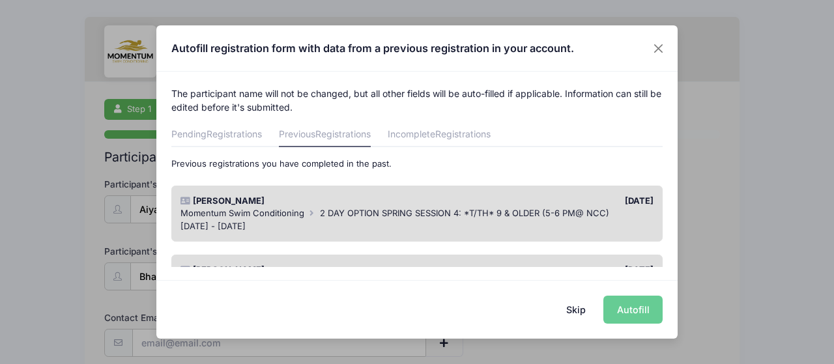
click at [573, 311] on button "Skip" at bounding box center [576, 310] width 46 height 28
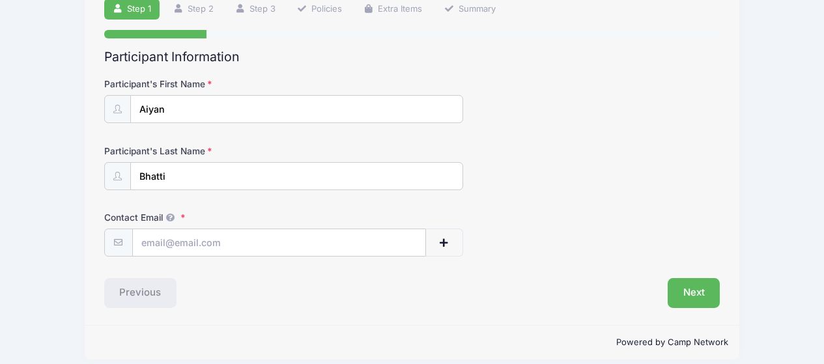
scroll to position [112, 0]
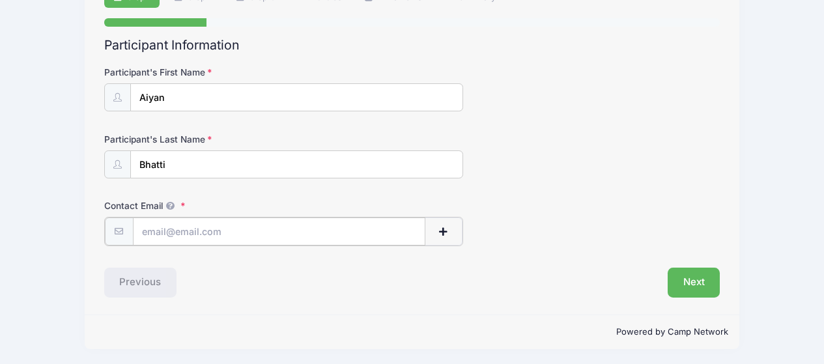
click at [311, 235] on input "Contact Email" at bounding box center [279, 232] width 293 height 28
type input "[EMAIL_ADDRESS][DOMAIN_NAME]"
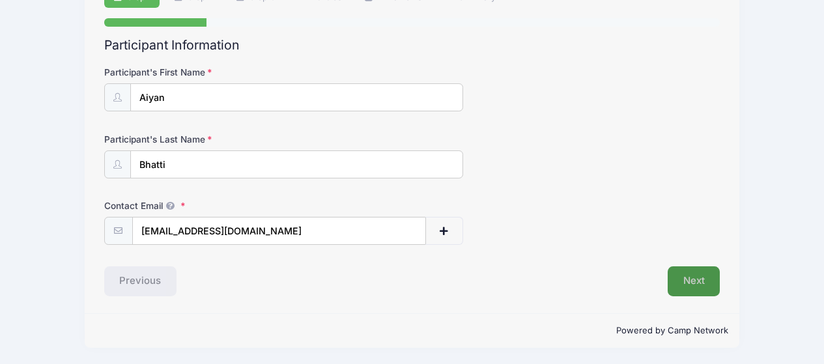
click at [688, 279] on button "Next" at bounding box center [694, 281] width 53 height 30
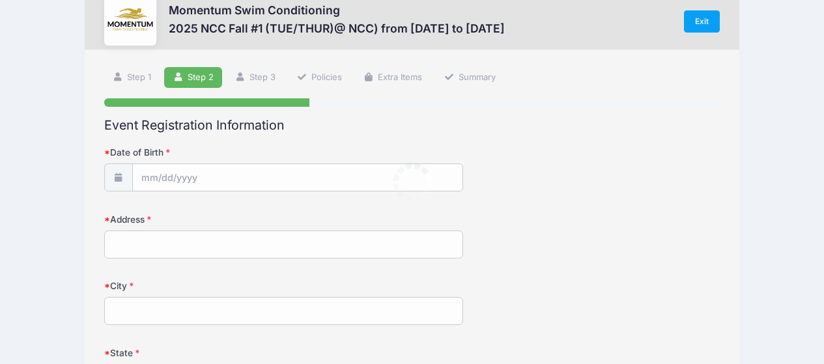
scroll to position [0, 0]
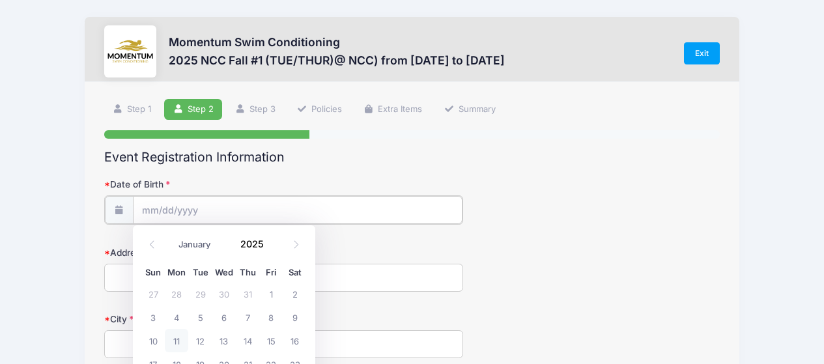
click at [373, 203] on input "Date of Birth" at bounding box center [298, 210] width 330 height 28
click at [158, 216] on input "Date of Birth" at bounding box center [298, 210] width 330 height 28
click at [193, 246] on select "January February March April May June July August September October November De…" at bounding box center [201, 244] width 58 height 17
select select "9"
click at [172, 236] on select "January February March April May June July August September October November De…" at bounding box center [201, 244] width 58 height 17
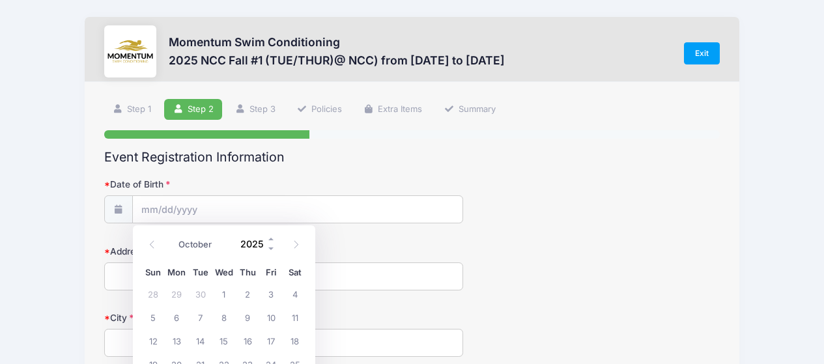
click at [253, 248] on input "2025" at bounding box center [255, 245] width 42 height 20
click at [271, 238] on span at bounding box center [271, 240] width 9 height 10
click at [271, 249] on span at bounding box center [271, 249] width 9 height 10
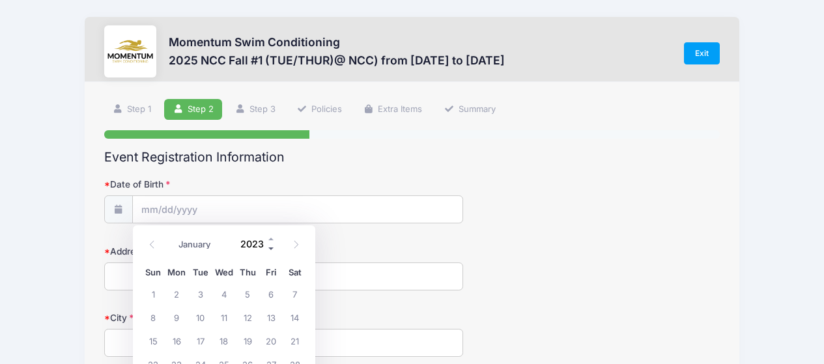
click at [271, 249] on span at bounding box center [271, 249] width 9 height 10
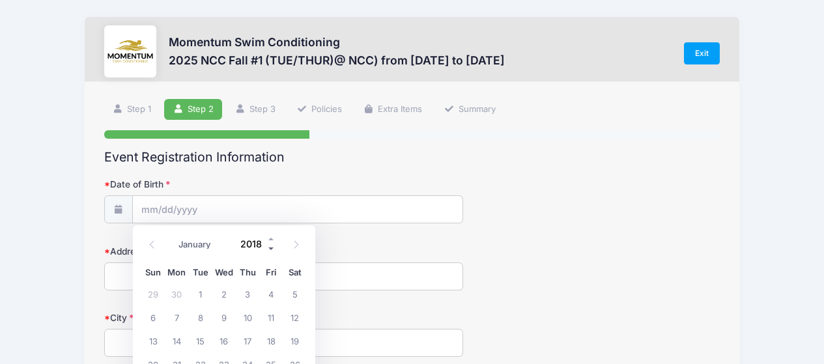
click at [271, 249] on span at bounding box center [271, 249] width 9 height 10
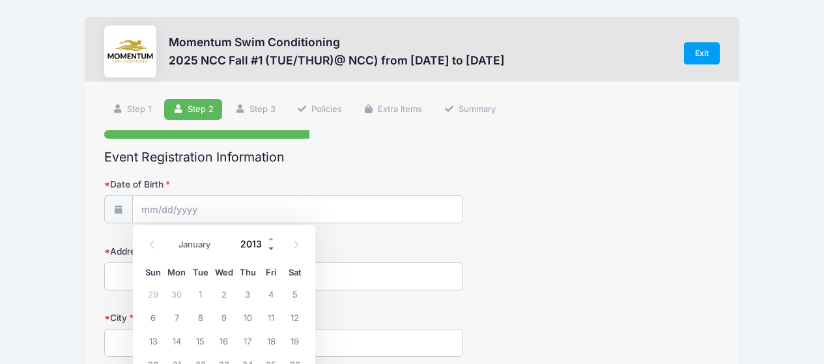
click at [271, 249] on span at bounding box center [271, 249] width 9 height 10
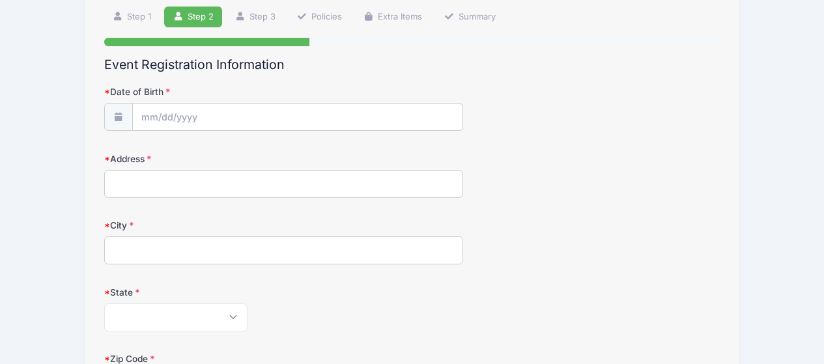
scroll to position [109, 0]
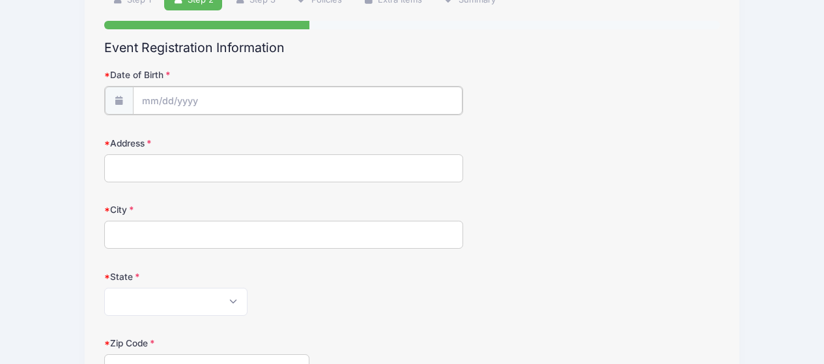
type input "2025"
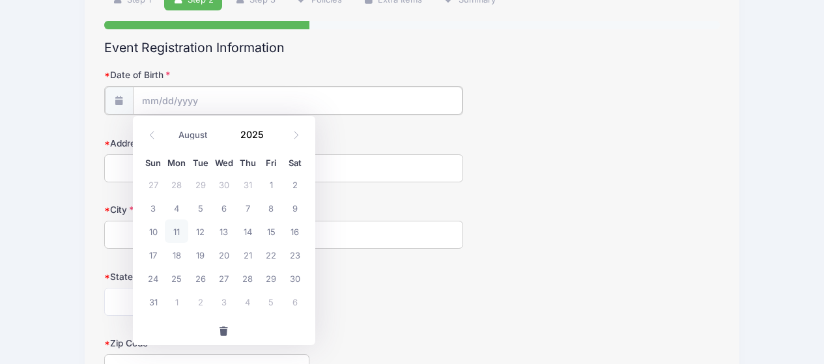
click at [345, 103] on input "Date of Birth" at bounding box center [298, 101] width 330 height 28
click at [210, 137] on select "January February March April May June July August September October November De…" at bounding box center [201, 135] width 58 height 17
select select "9"
click at [172, 127] on select "January February March April May June July August September October November De…" at bounding box center [201, 135] width 58 height 17
click at [269, 139] on span at bounding box center [271, 140] width 9 height 10
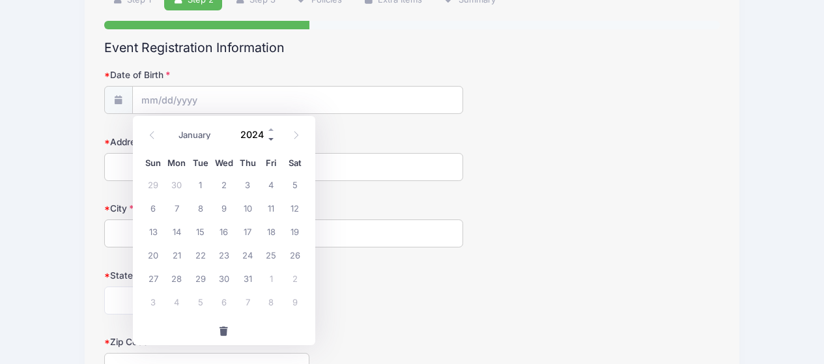
click at [269, 139] on span at bounding box center [271, 140] width 9 height 10
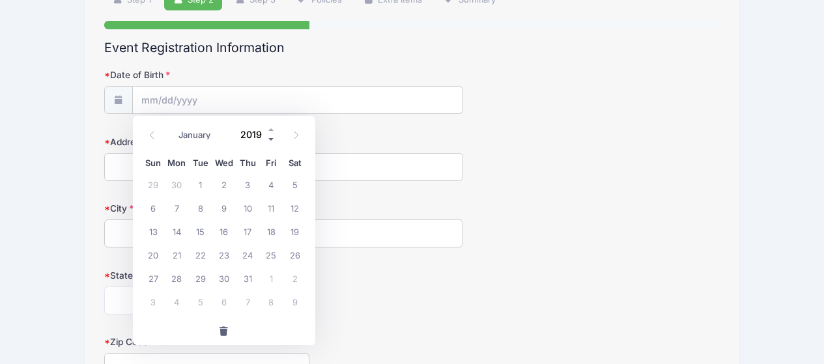
click at [269, 139] on span at bounding box center [271, 140] width 9 height 10
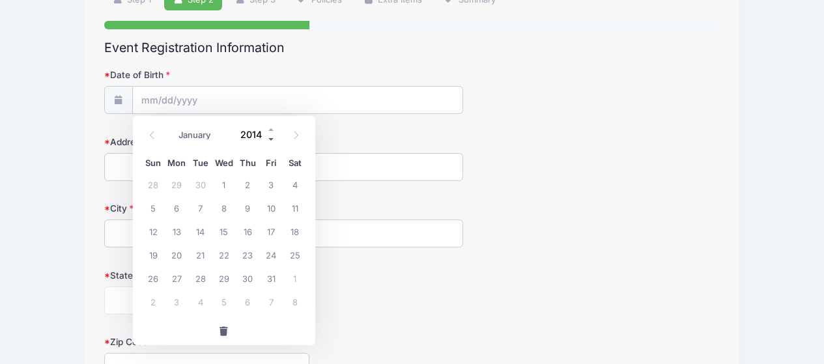
click at [269, 139] on span at bounding box center [271, 140] width 9 height 10
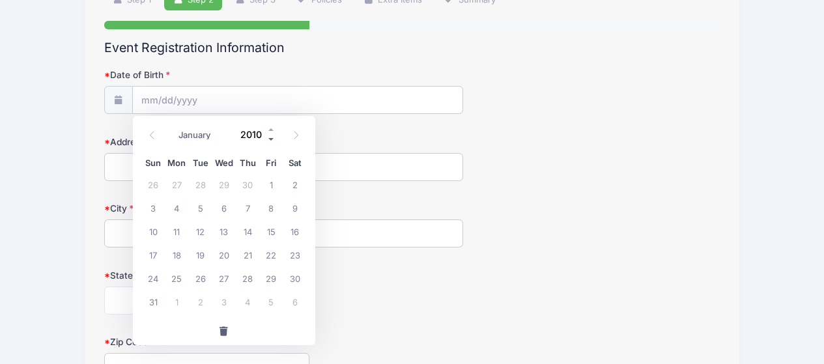
type input "2009"
click at [251, 253] on span "22" at bounding box center [247, 254] width 23 height 23
type input "[DATE]"
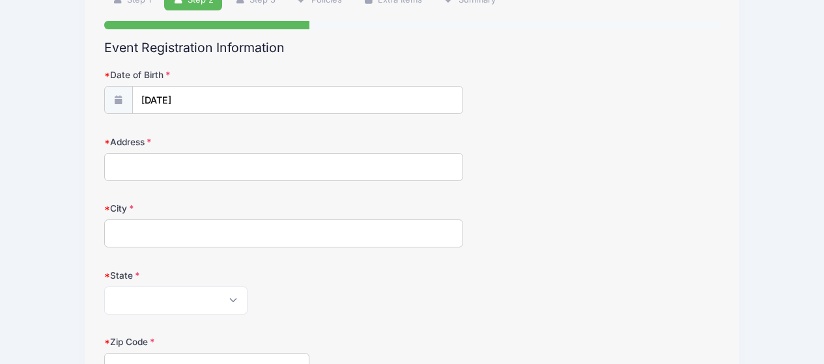
click at [273, 169] on input "Address" at bounding box center [284, 167] width 360 height 28
type input "[STREET_ADDRESS]"
type input "Naperville"
select select "IL"
type input "60563"
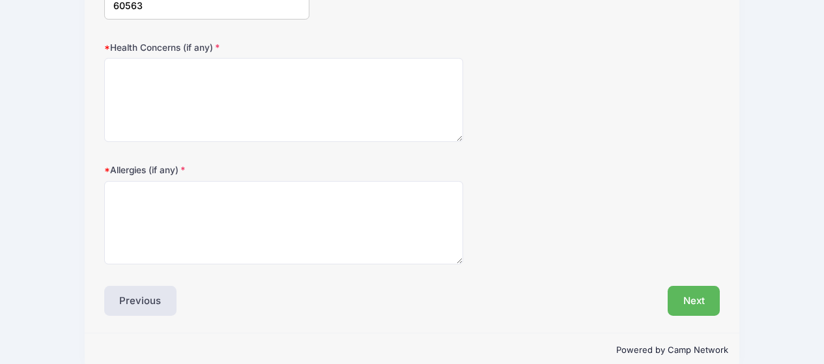
scroll to position [470, 0]
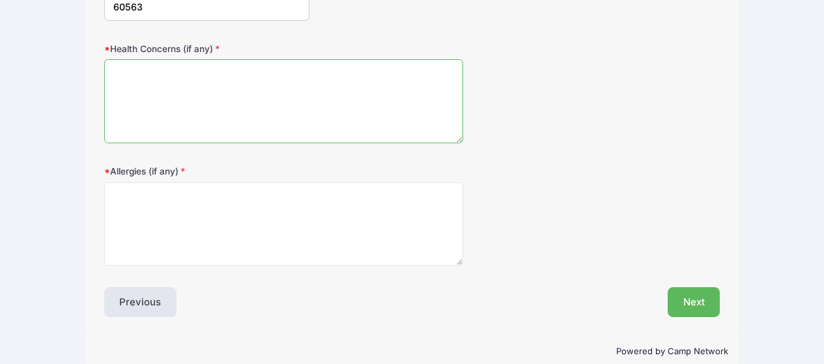
click at [367, 104] on textarea "Health Concerns (if any)" at bounding box center [284, 101] width 360 height 84
type textarea "N/A"
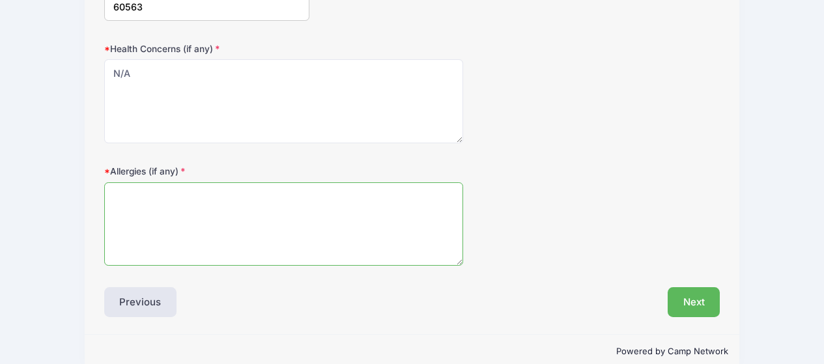
click at [325, 197] on textarea "Allergies (if any)" at bounding box center [284, 224] width 360 height 84
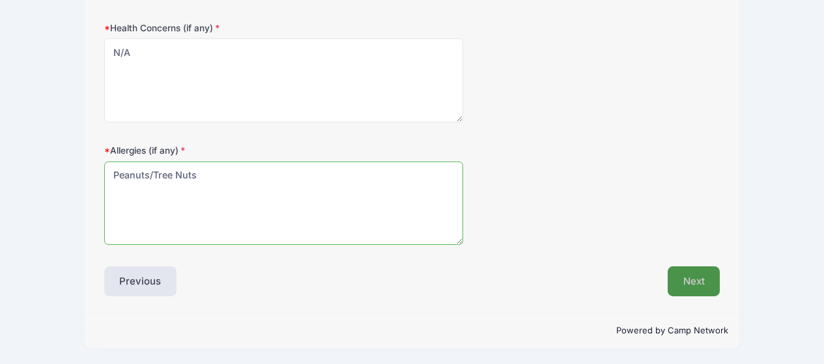
type textarea "Peanuts/Tree Nuts"
click at [708, 287] on button "Next" at bounding box center [694, 281] width 53 height 30
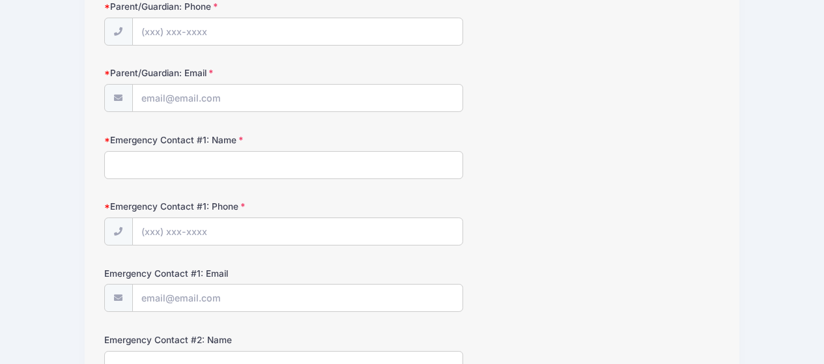
scroll to position [0, 0]
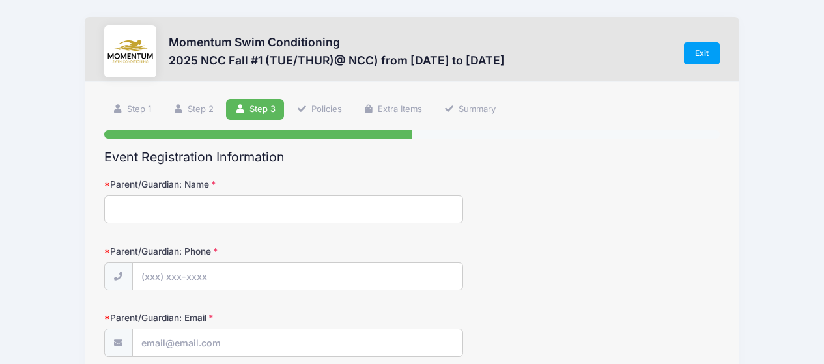
click at [354, 209] on input "Parent/Guardian: Name" at bounding box center [284, 209] width 360 height 28
type input "[PERSON_NAME]"
click at [298, 283] on input "Parent/Guardian: Phone" at bounding box center [298, 277] width 330 height 28
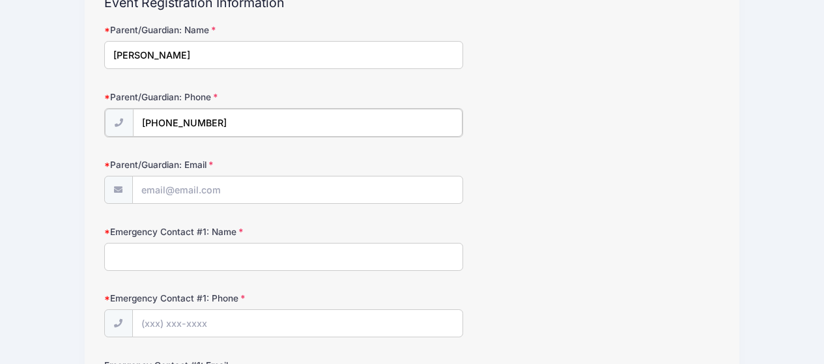
scroll to position [175, 0]
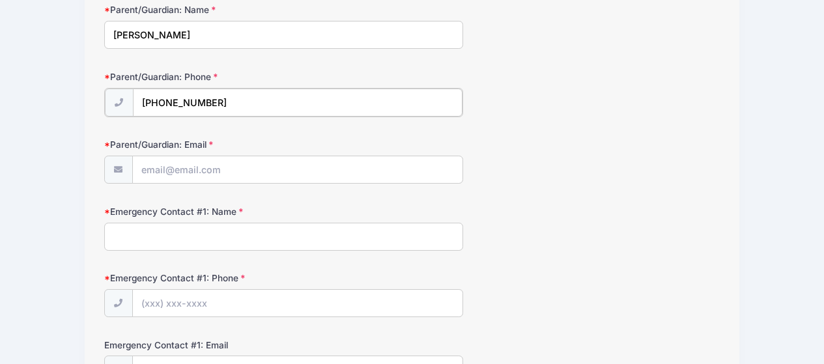
type input "[PHONE_NUMBER]"
click at [360, 170] on input "Parent/Guardian: Email" at bounding box center [298, 169] width 330 height 28
type input "[EMAIL_ADDRESS][DOMAIN_NAME]"
click at [268, 235] on input "Emergency Contact #1: Name" at bounding box center [284, 235] width 360 height 28
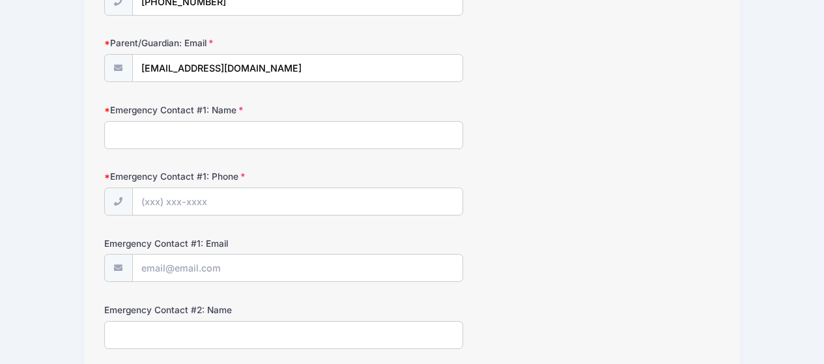
scroll to position [276, 0]
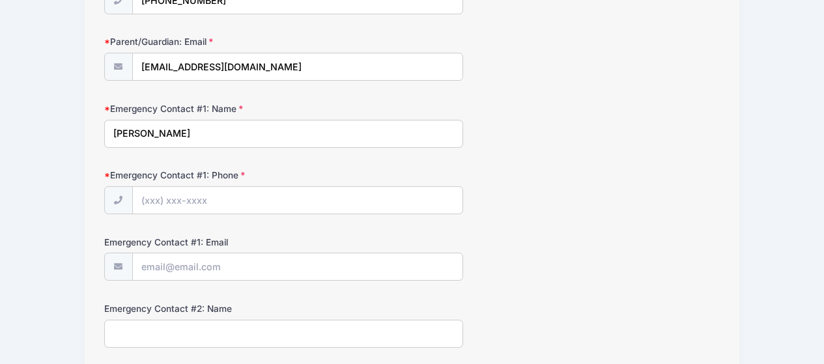
type input "[PERSON_NAME]"
click at [356, 199] on input "Emergency Contact #1: Phone" at bounding box center [298, 201] width 330 height 28
type input "(4"
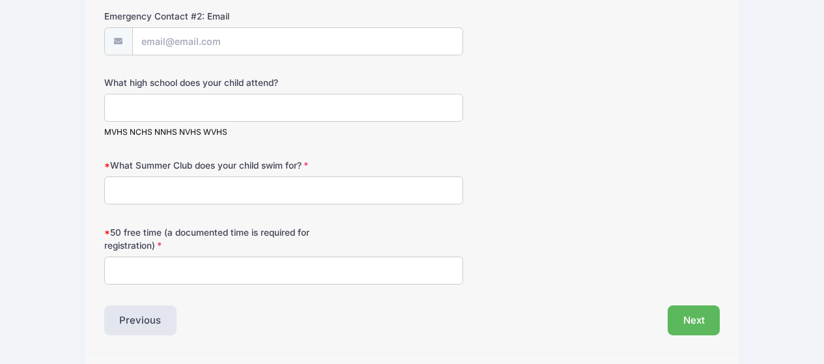
scroll to position [707, 0]
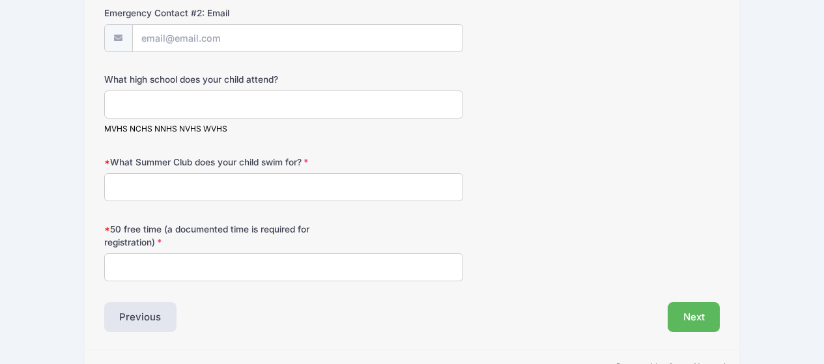
type input "[PHONE_NUMBER]"
click at [366, 105] on input "What high school does your child attend?" at bounding box center [284, 105] width 360 height 28
type input "MVHS"
click at [325, 201] on input "What Summer Club does your child swim for?" at bounding box center [284, 187] width 360 height 28
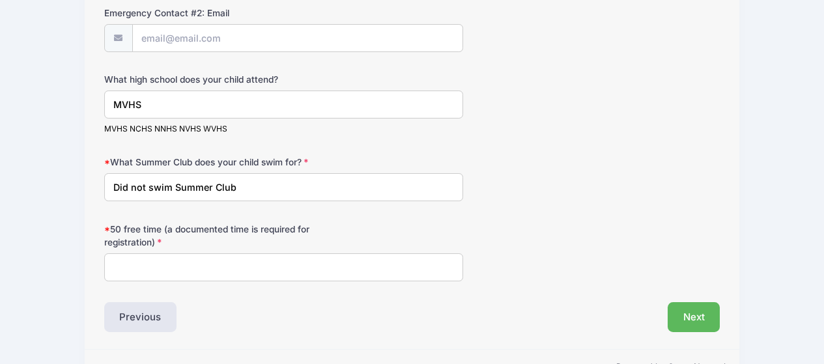
type input "Did not swim Summer Club"
click at [263, 274] on input "50 free time (a documented time is required for registration)" at bounding box center [284, 267] width 360 height 28
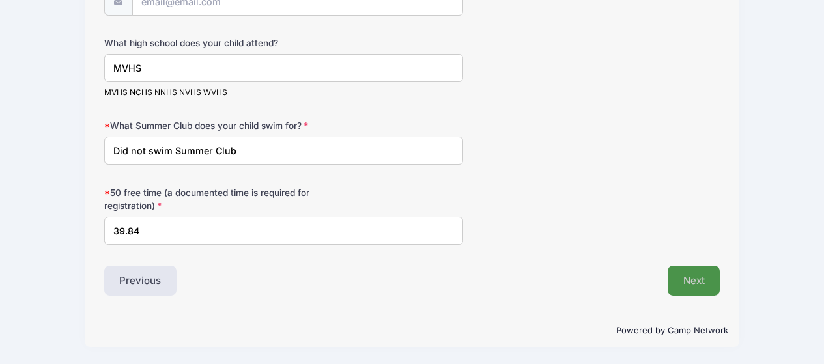
type input "39.84"
click at [698, 276] on button "Next" at bounding box center [694, 281] width 53 height 30
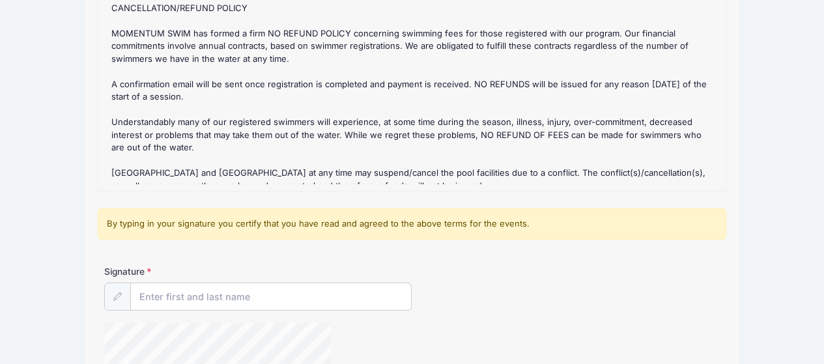
scroll to position [188, 0]
click at [235, 298] on input "Signature" at bounding box center [271, 297] width 281 height 28
type input "[PERSON_NAME]"
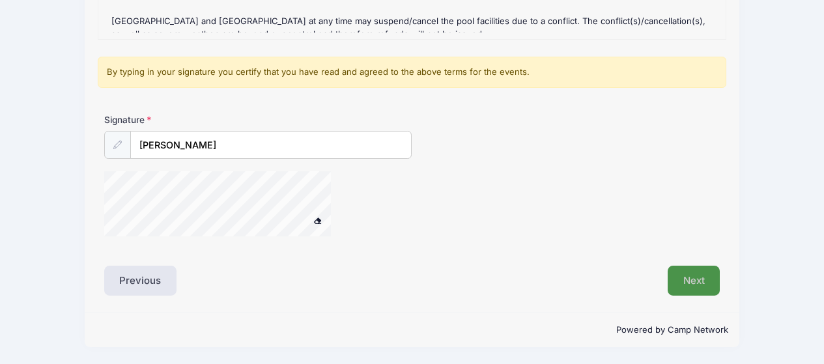
scroll to position [337, 0]
click at [700, 280] on button "Next" at bounding box center [694, 282] width 53 height 30
click at [678, 275] on button "Next" at bounding box center [694, 282] width 53 height 30
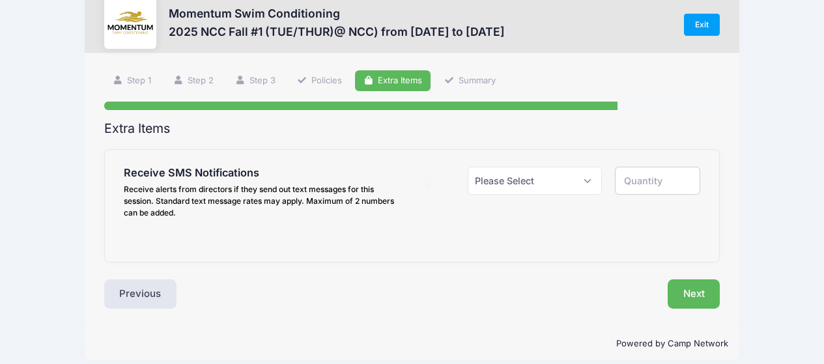
scroll to position [3, 0]
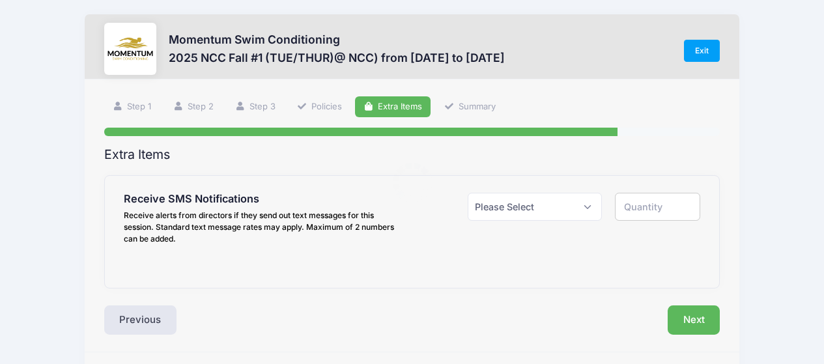
click at [678, 275] on body "Processing Request Please wait... Processing Request Please wait... Processing …" at bounding box center [412, 179] width 824 height 364
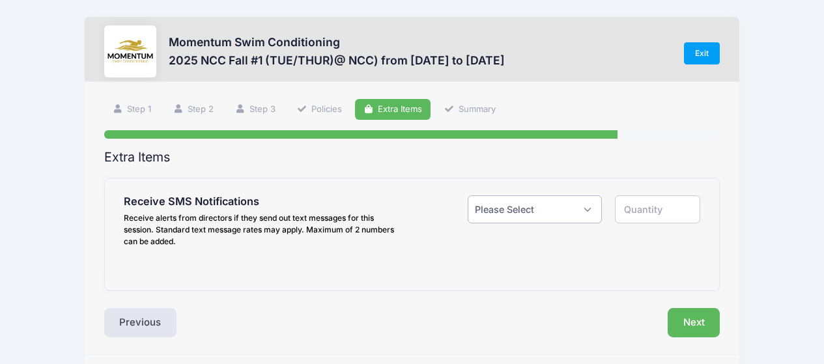
click at [593, 210] on select "Please Select Yes ($0.00) No" at bounding box center [535, 209] width 135 height 28
select select "1"
click at [468, 195] on select "Please Select Yes ($0.00) No" at bounding box center [535, 209] width 135 height 28
type input "1"
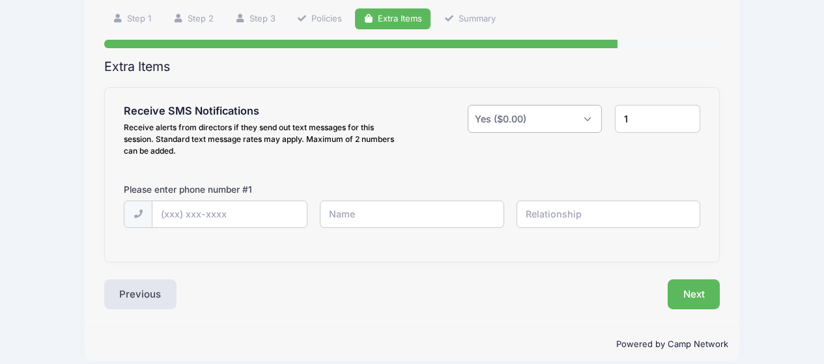
scroll to position [94, 0]
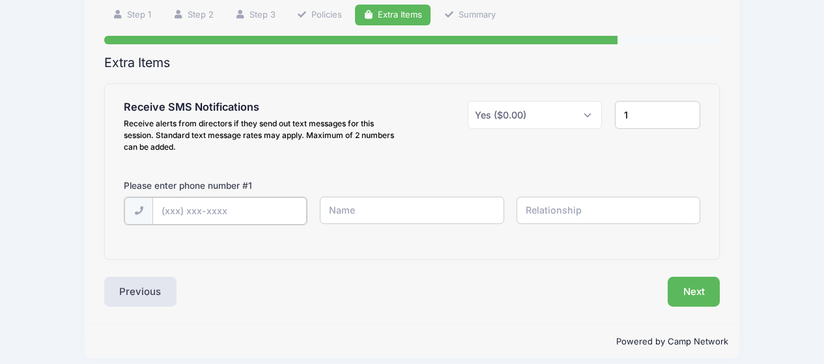
click at [0, 0] on input "text" at bounding box center [0, 0] width 0 height 0
type input "[PHONE_NUMBER]"
click at [0, 0] on input "text" at bounding box center [0, 0] width 0 height 0
type input "[PERSON_NAME]"
click at [0, 0] on input "text" at bounding box center [0, 0] width 0 height 0
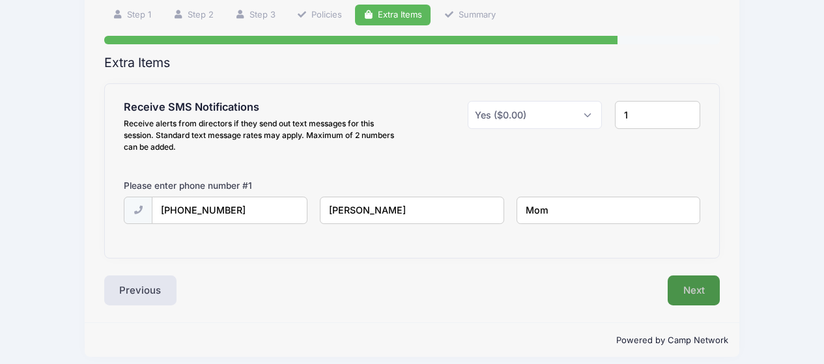
type input "Mom"
click at [693, 287] on button "Next" at bounding box center [694, 291] width 53 height 30
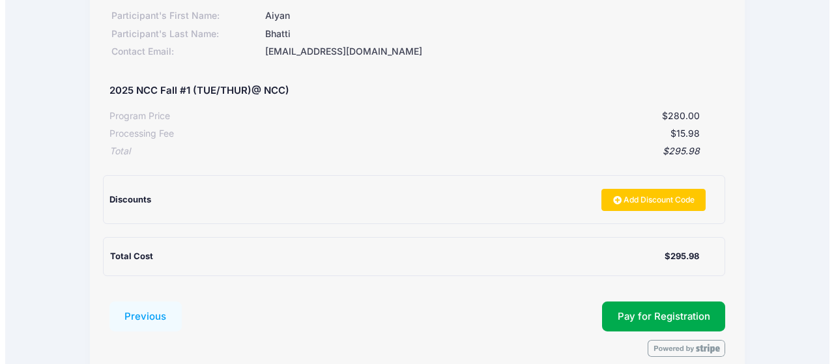
scroll to position [196, 0]
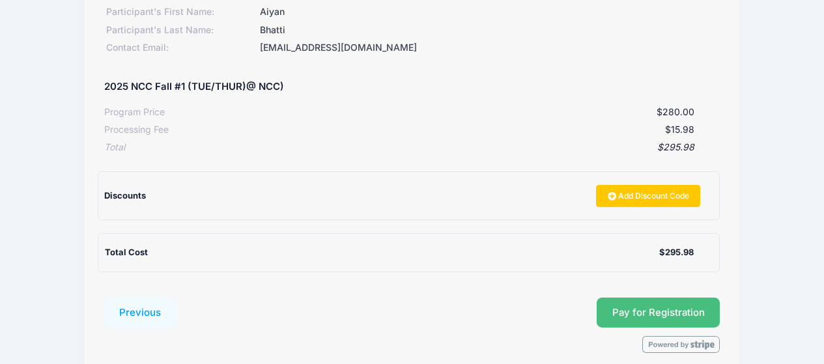
click at [678, 315] on span "Pay for Registration" at bounding box center [658, 313] width 93 height 12
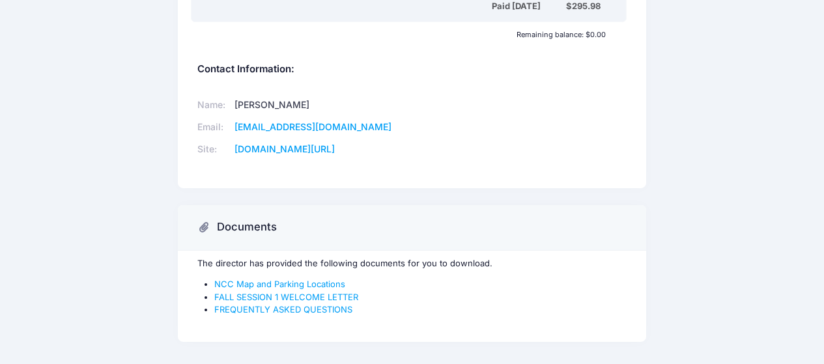
scroll to position [529, 0]
